Goal: Check status: Check status

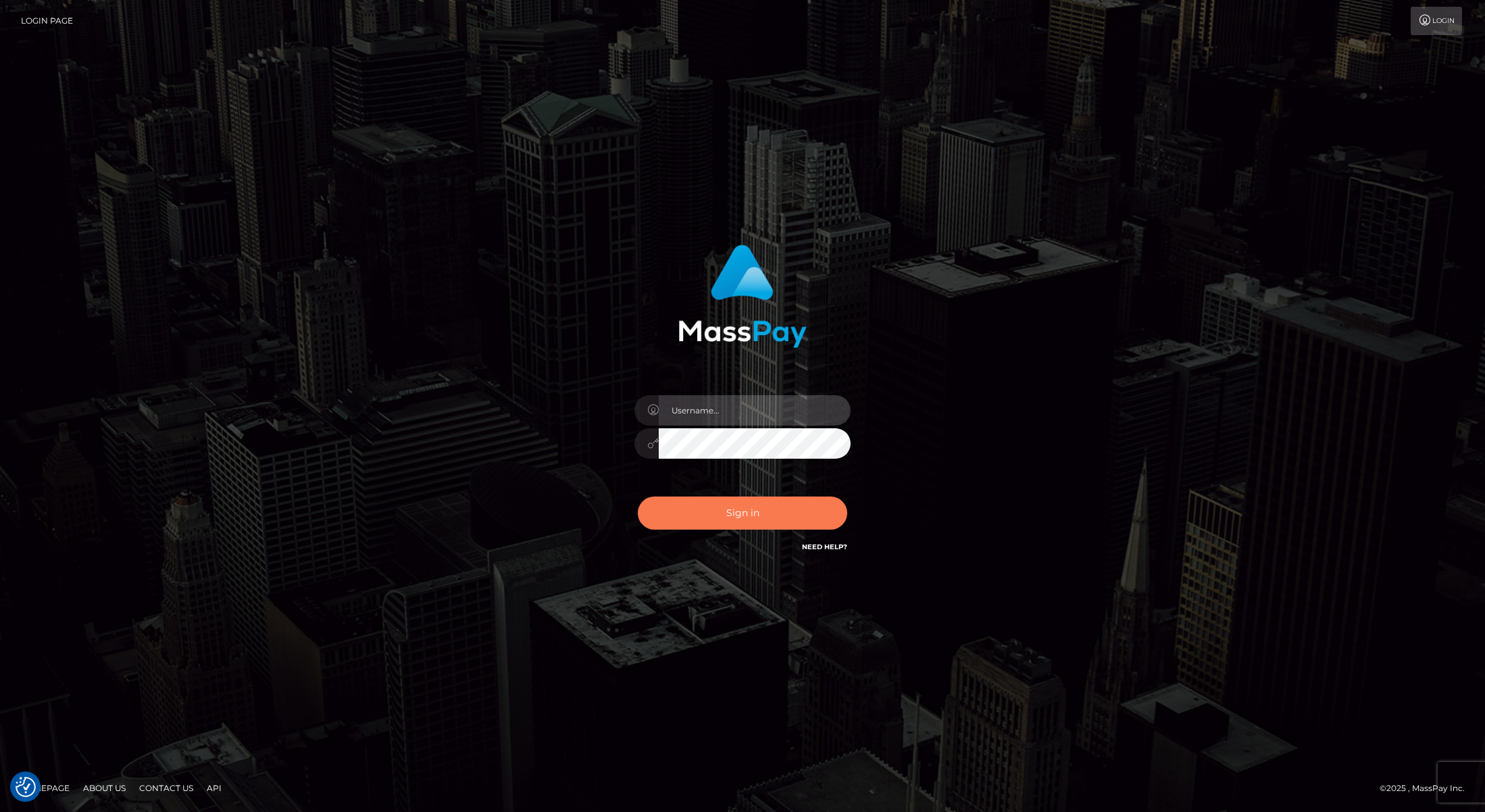
type input "[PERSON_NAME]"
click at [770, 513] on button "Sign in" at bounding box center [743, 513] width 210 height 33
type input "Josue perales"
click at [785, 517] on button "Sign in" at bounding box center [743, 513] width 210 height 33
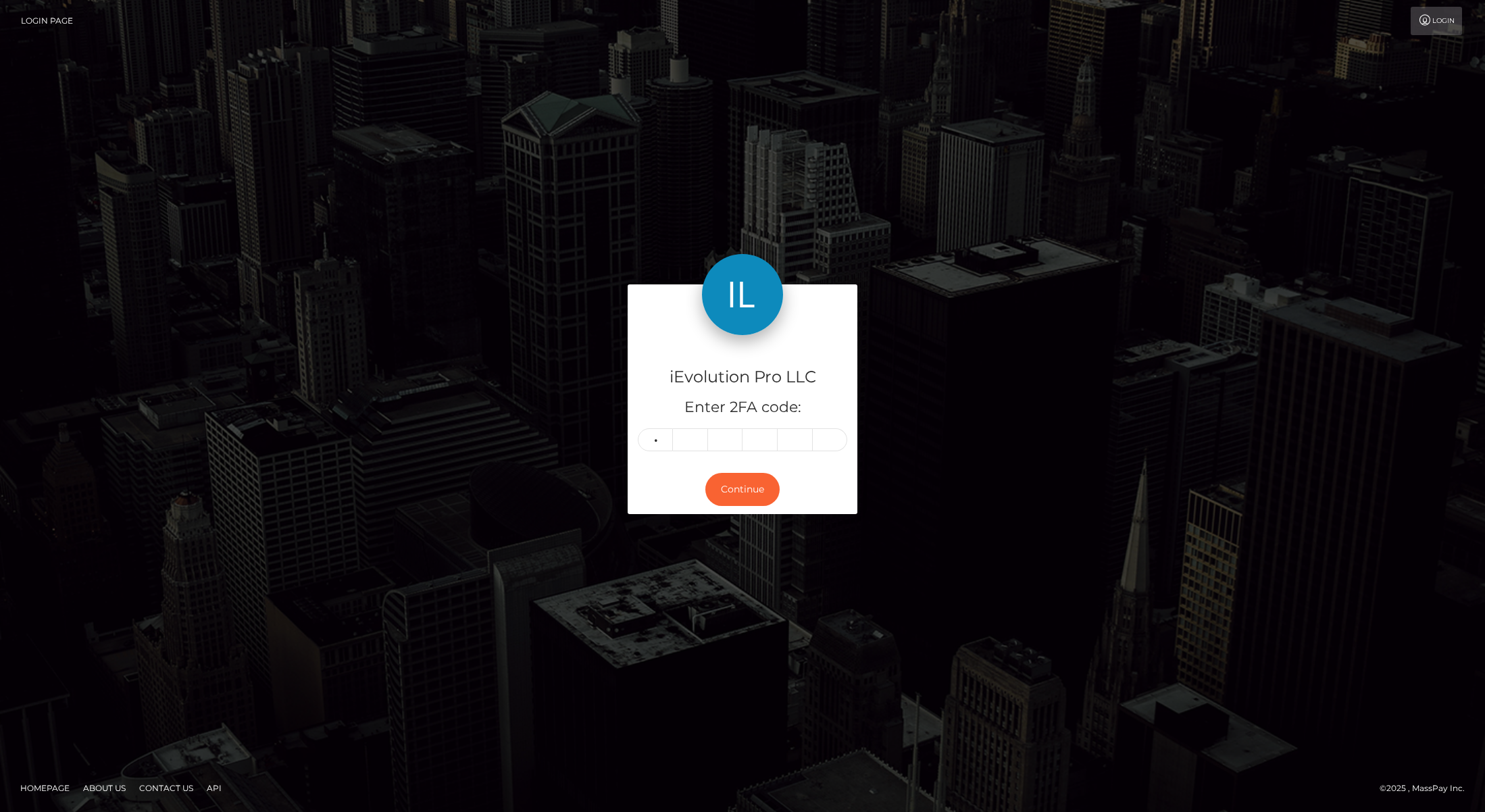
type input "1"
type input "9"
type input "8"
type input "3"
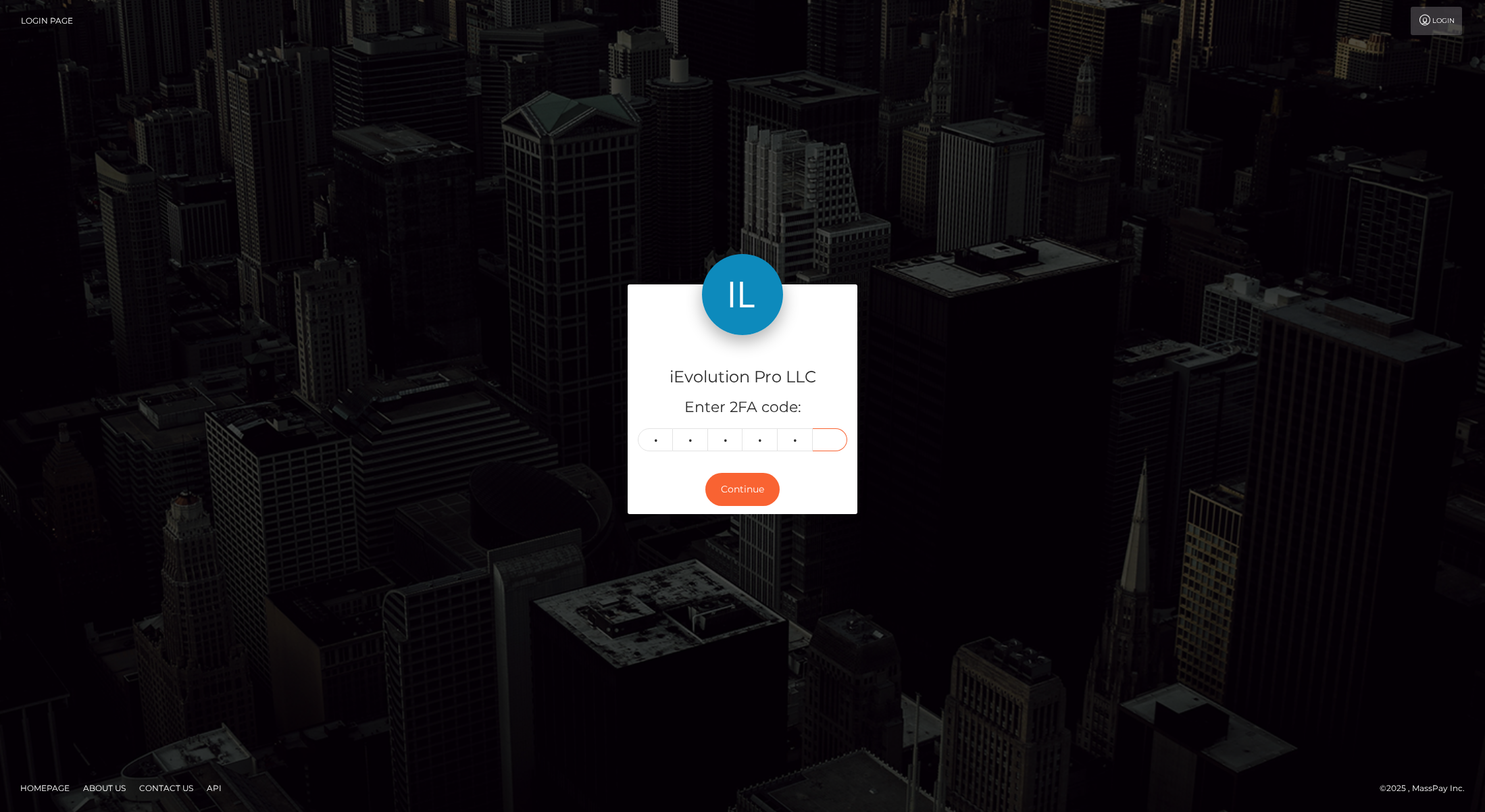
type input "2"
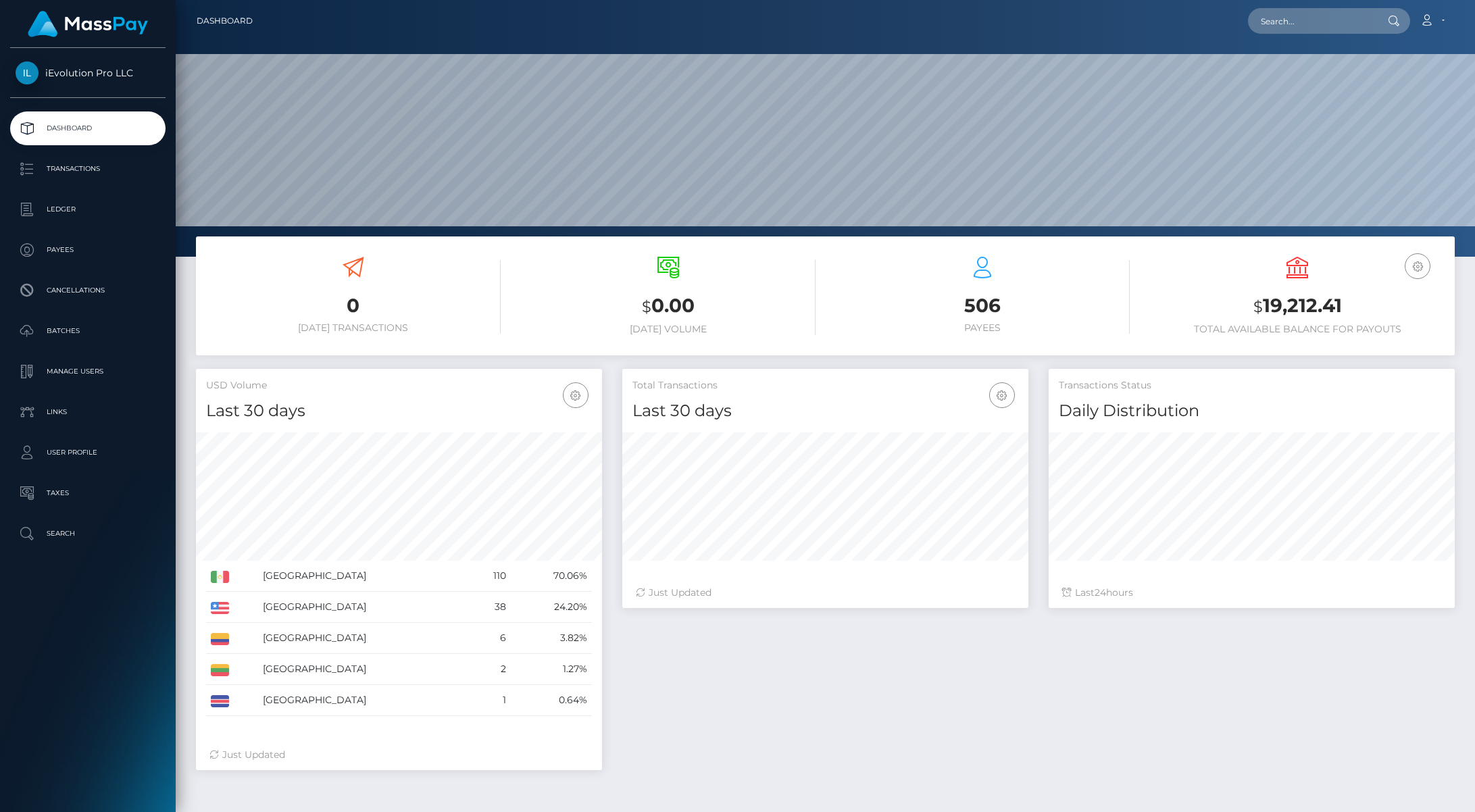
scroll to position [240, 406]
click at [107, 168] on p "Transactions" at bounding box center [88, 169] width 145 height 20
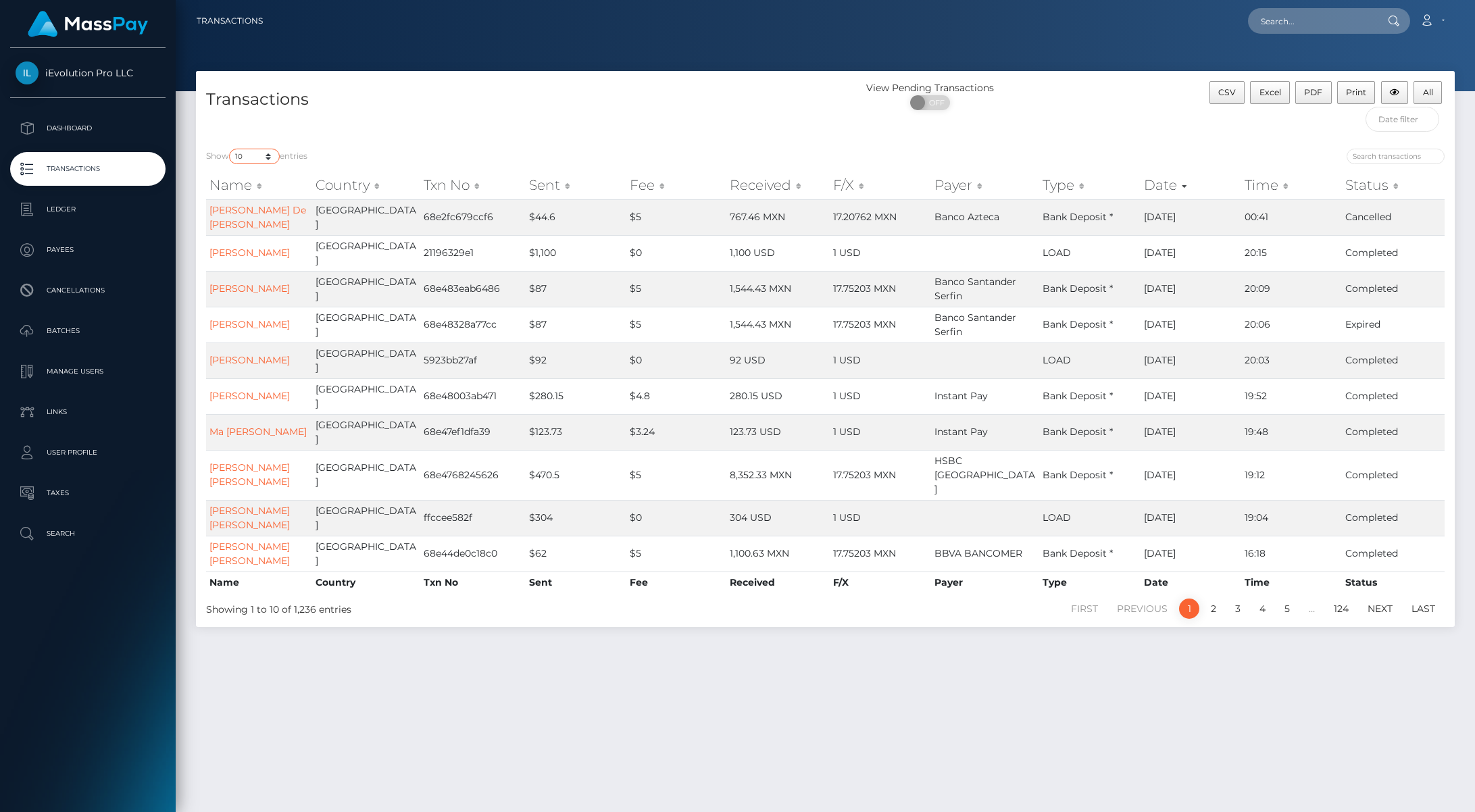
click at [274, 155] on select "10 25 50 100 250 500 1,000 3,500" at bounding box center [254, 156] width 51 height 16
select select "50"
click at [230, 148] on select "10 25 50 100 250 500 1,000 3,500" at bounding box center [254, 156] width 51 height 16
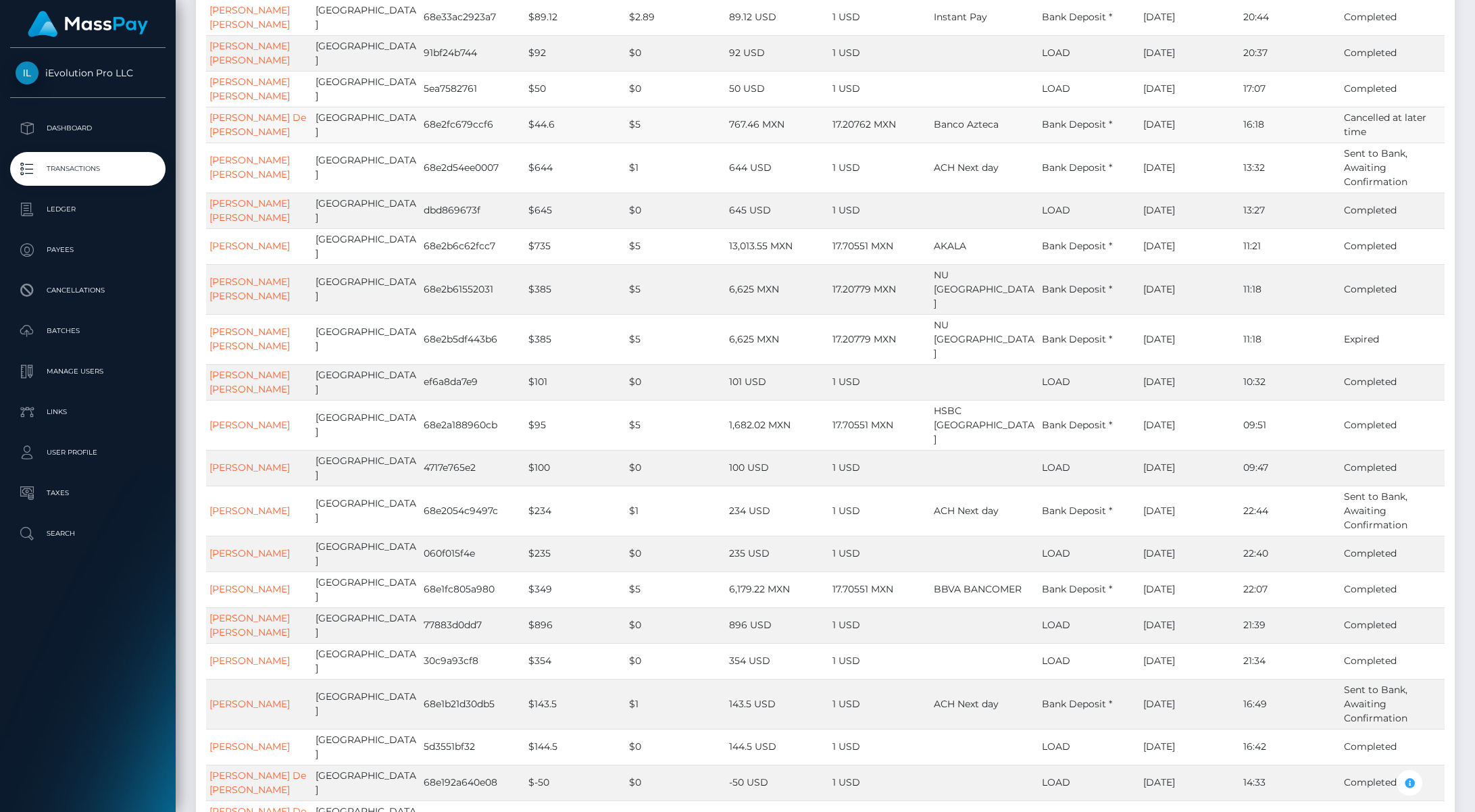
scroll to position [1009, 0]
